Goal: Transaction & Acquisition: Purchase product/service

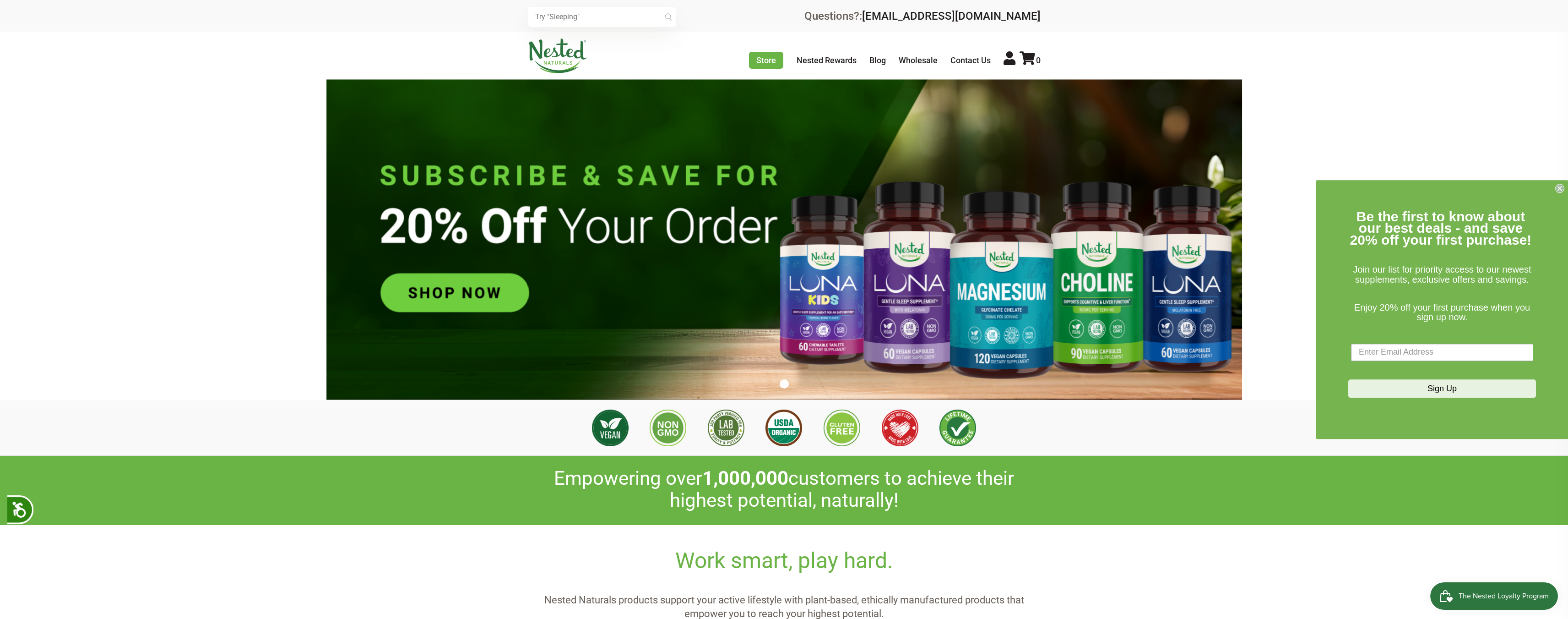
scroll to position [0, 2735]
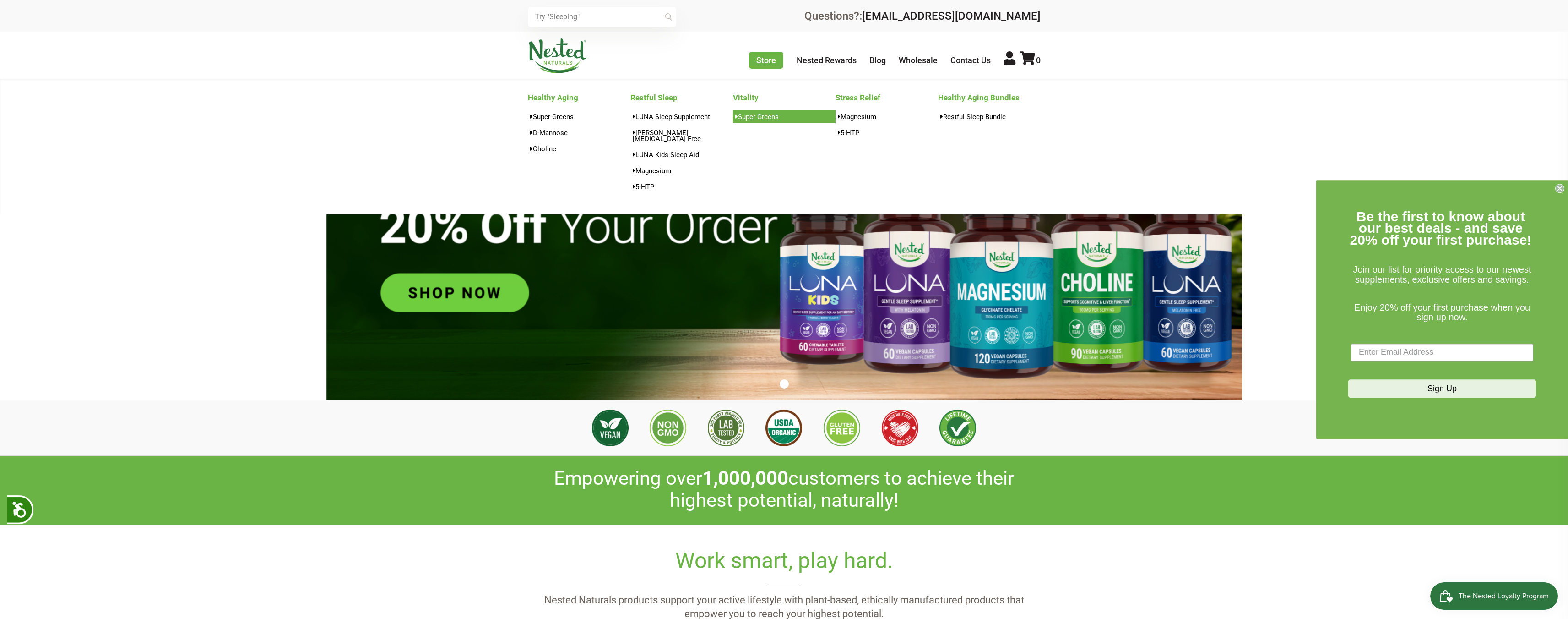
click at [754, 115] on link "Super Greens" at bounding box center [785, 116] width 103 height 13
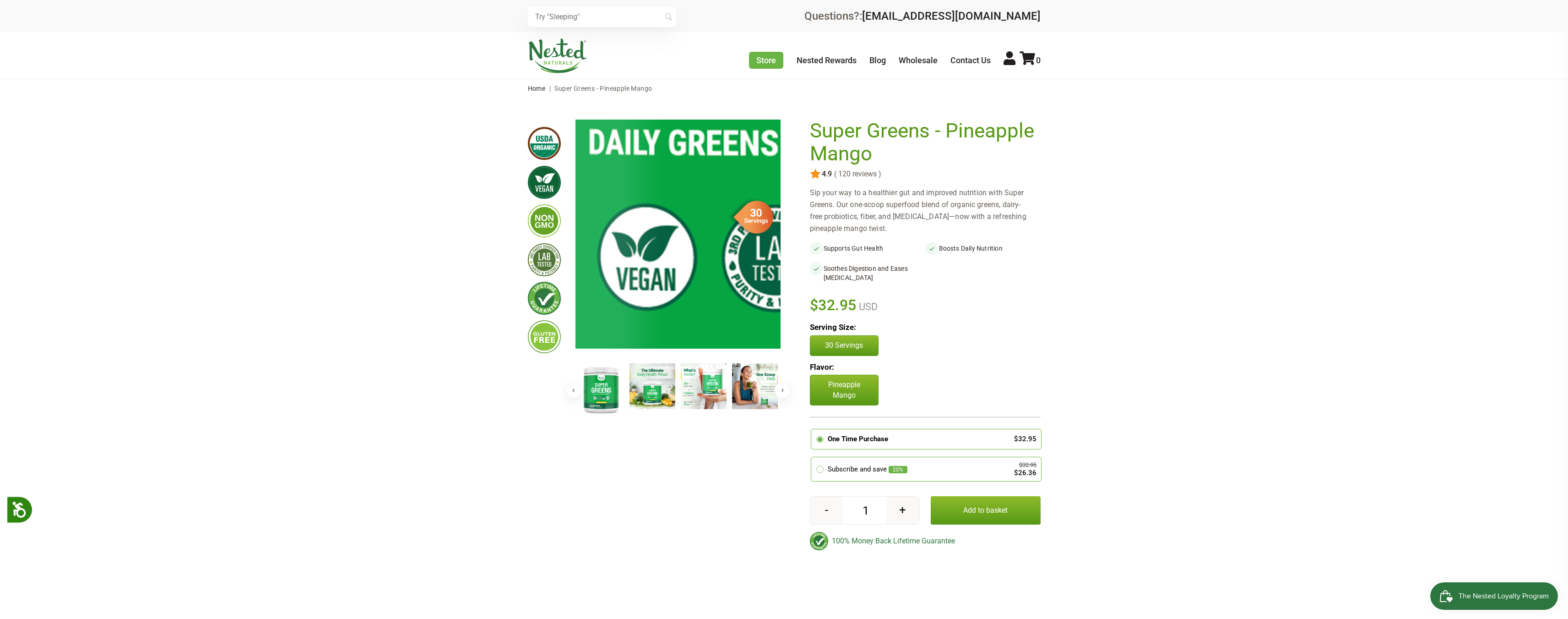
click at [651, 272] on img at bounding box center [831, 8] width 1374 height 1580
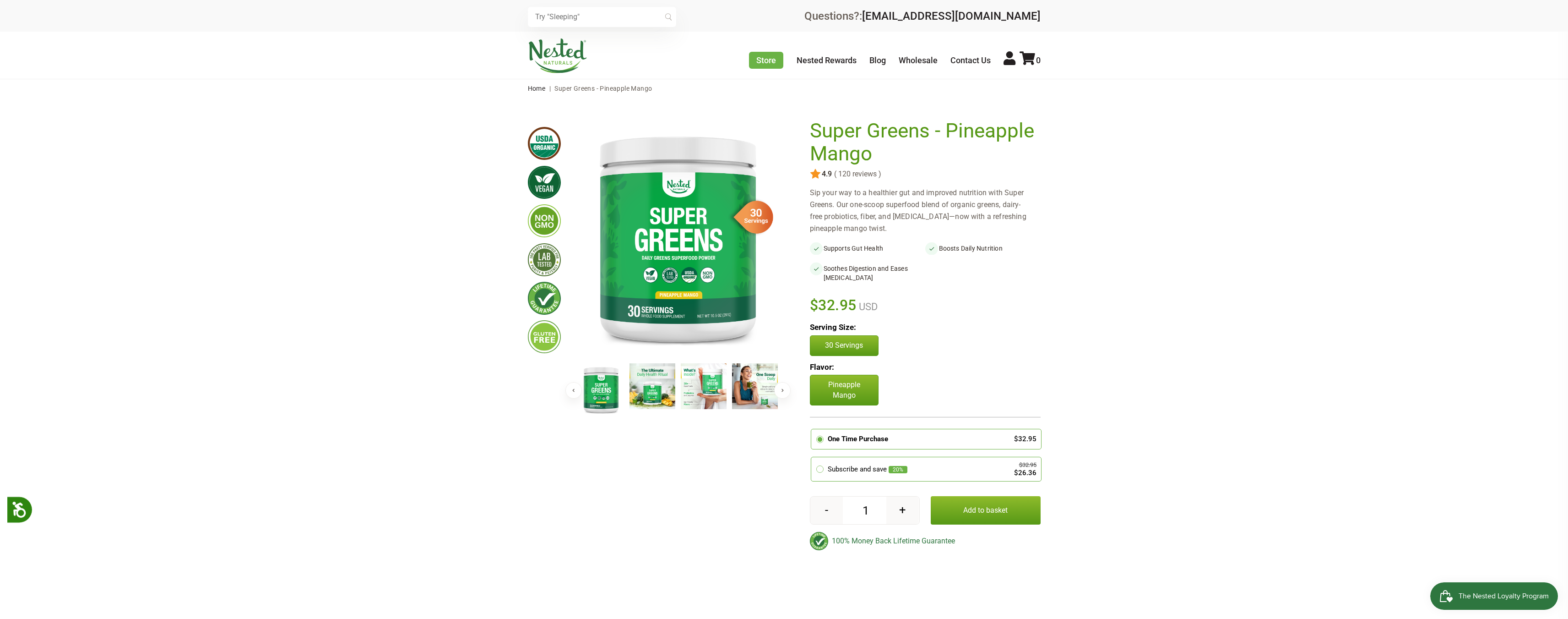
click at [659, 391] on img at bounding box center [652, 386] width 46 height 46
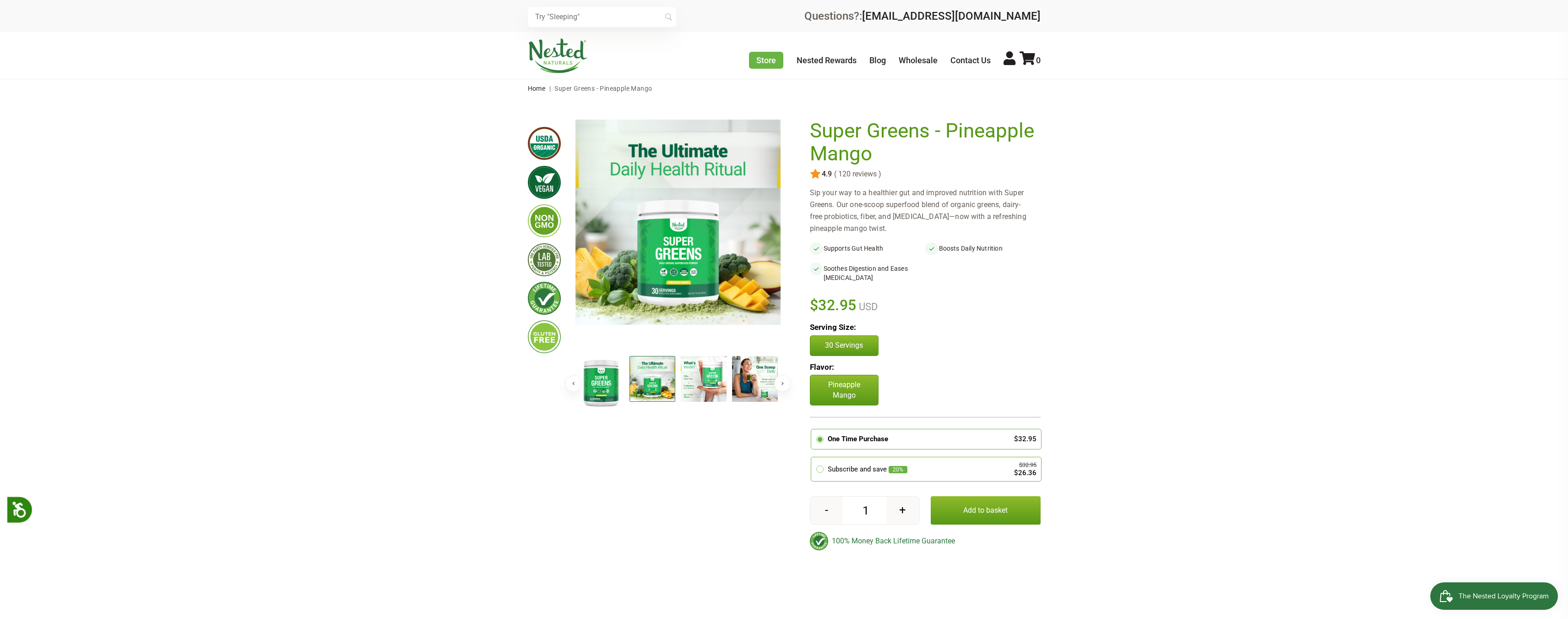
click at [691, 386] on img at bounding box center [704, 379] width 46 height 46
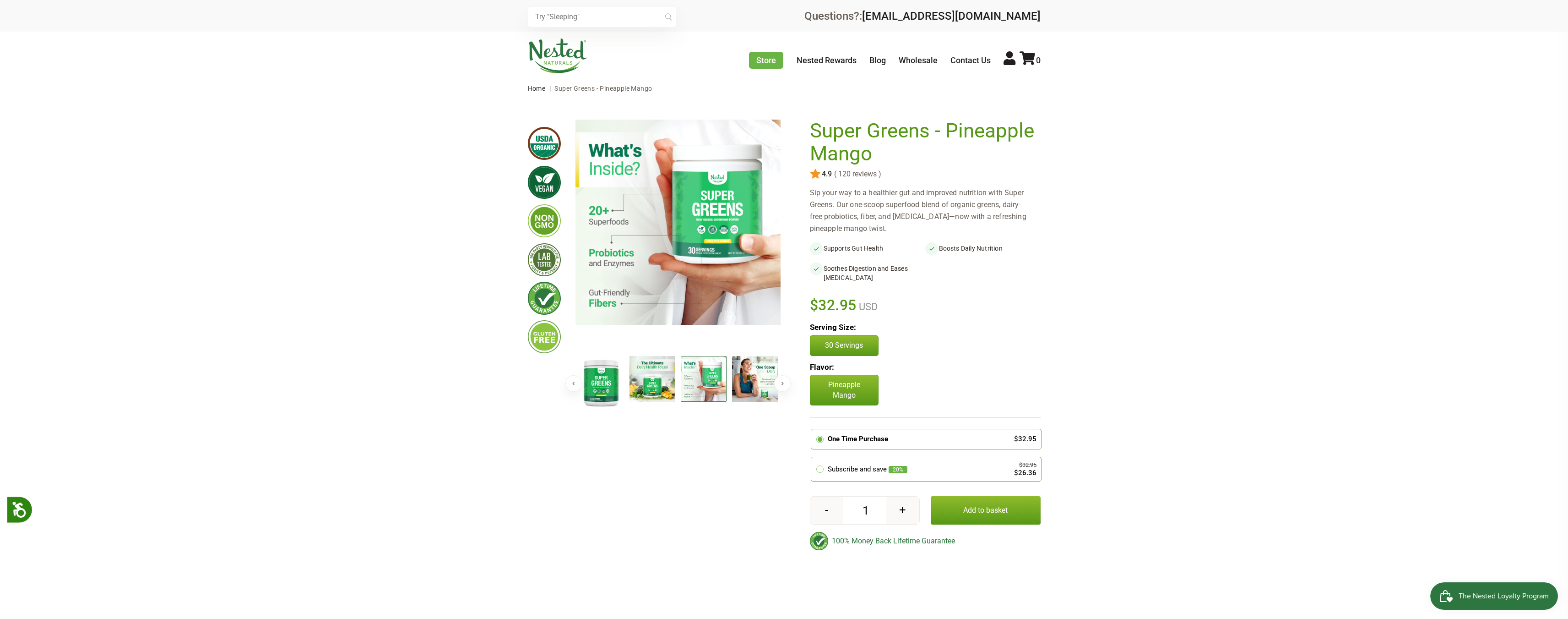
click at [744, 380] on img at bounding box center [755, 379] width 46 height 46
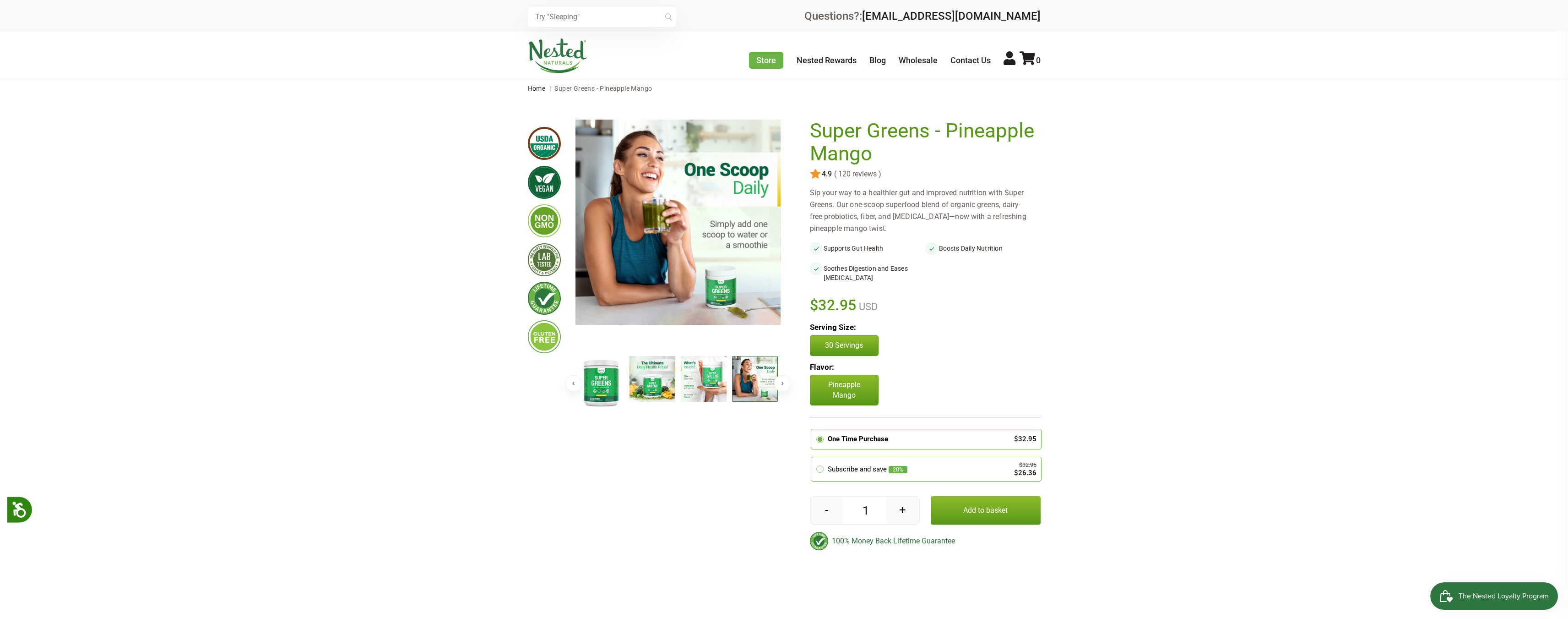
click at [702, 379] on img at bounding box center [704, 379] width 46 height 46
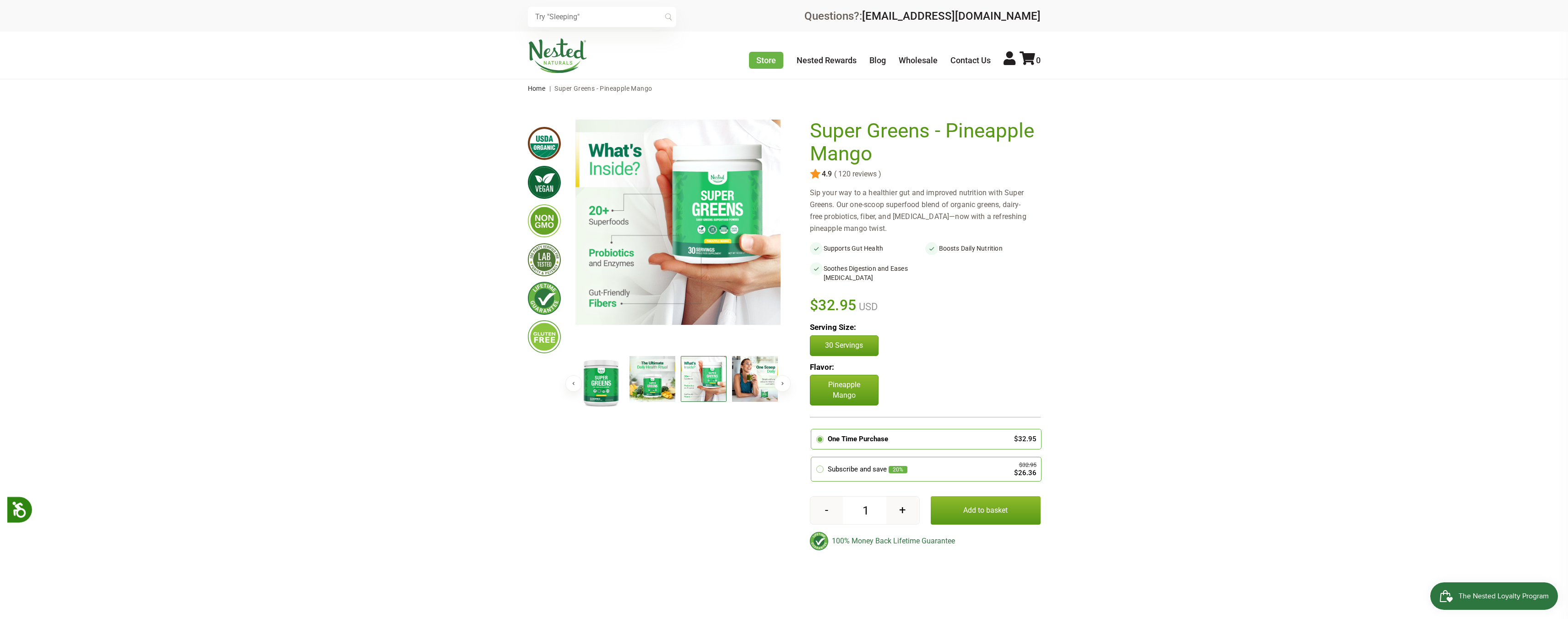
click at [667, 381] on img at bounding box center [652, 379] width 46 height 46
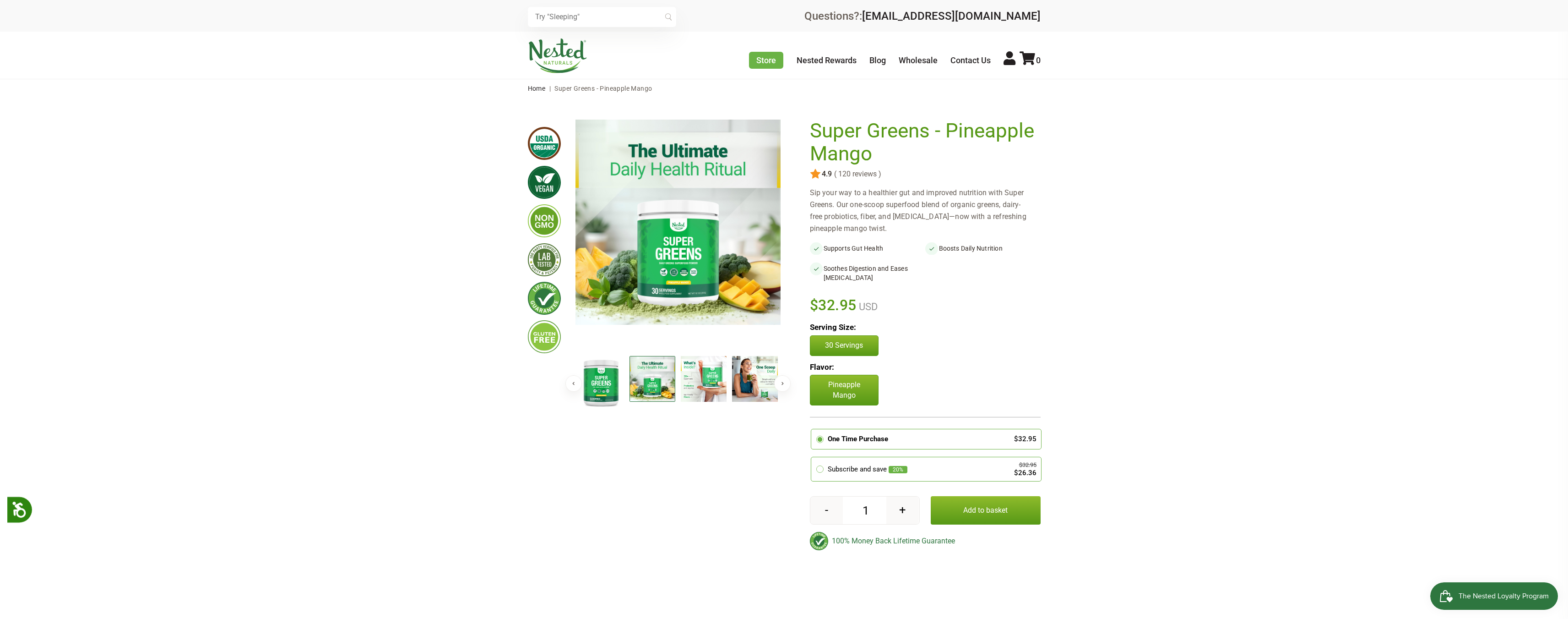
click at [610, 386] on img at bounding box center [601, 382] width 46 height 53
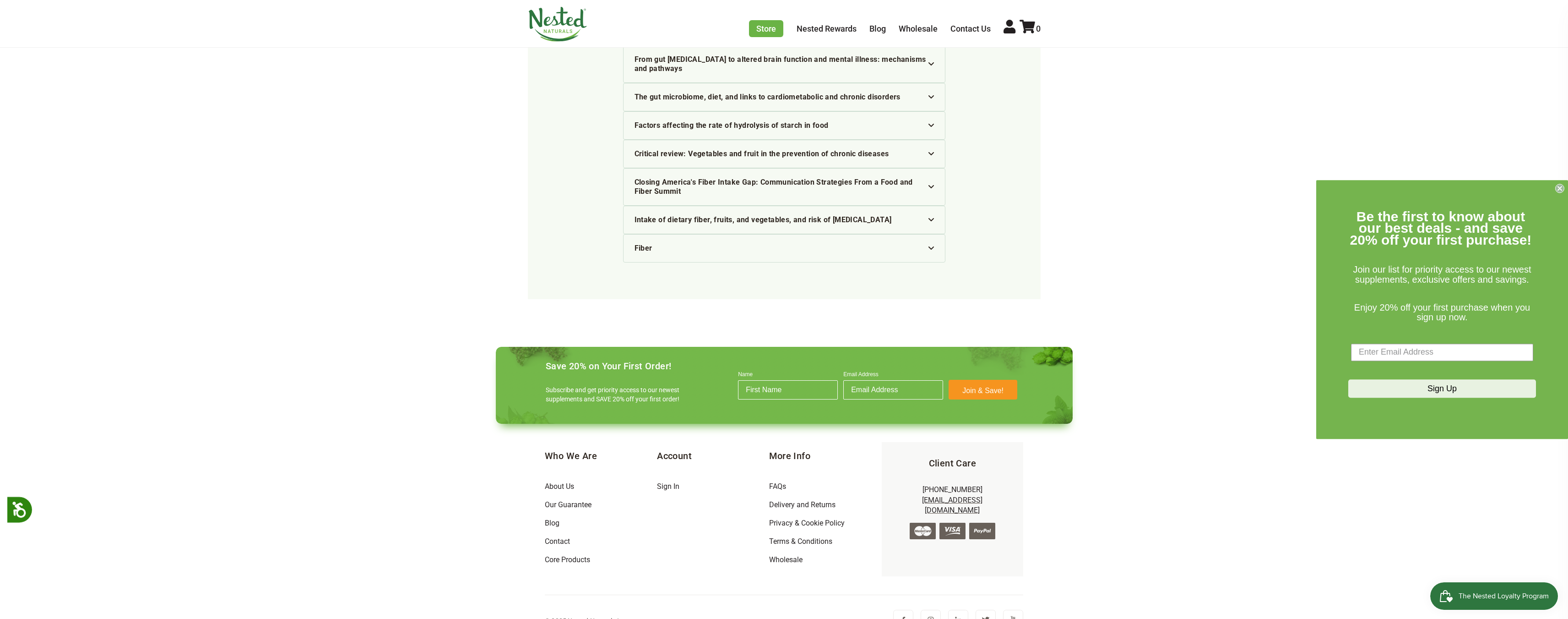
scroll to position [2733, 0]
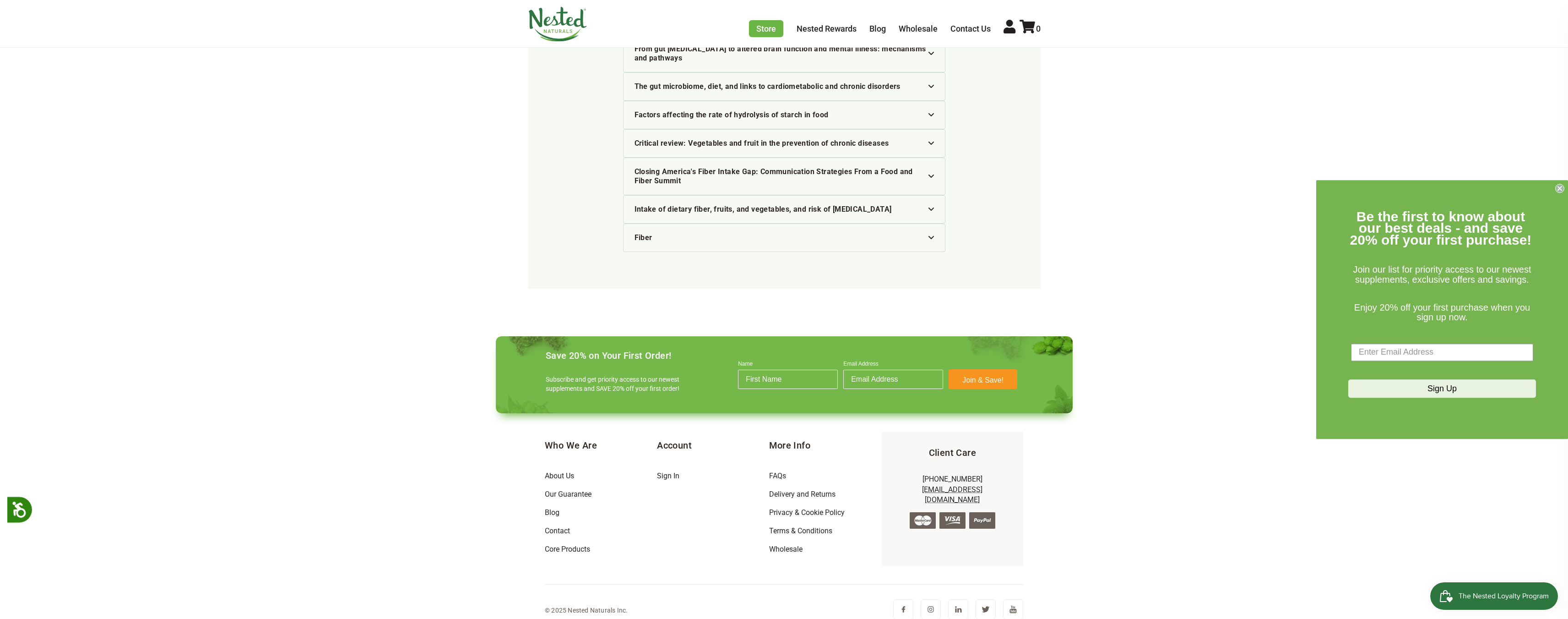
click at [955, 605] on img at bounding box center [958, 609] width 20 height 20
